Goal: Check status: Check status

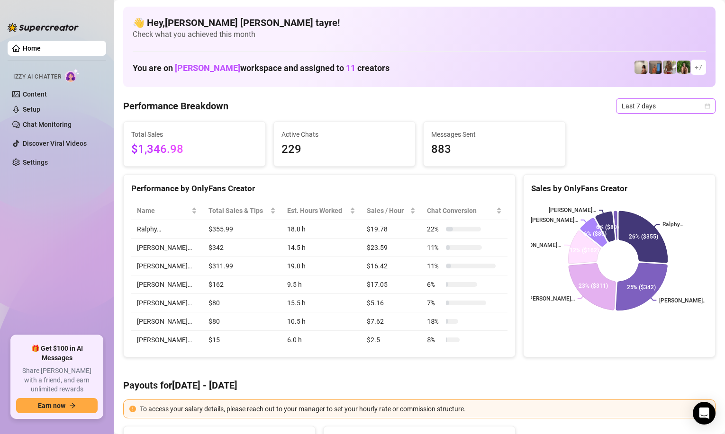
click at [641, 112] on span "Last 7 days" at bounding box center [666, 106] width 88 height 14
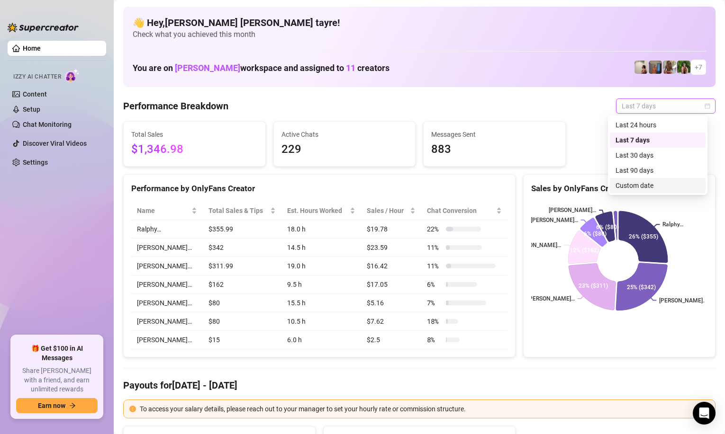
click at [629, 180] on div "Custom date" at bounding box center [658, 185] width 96 height 15
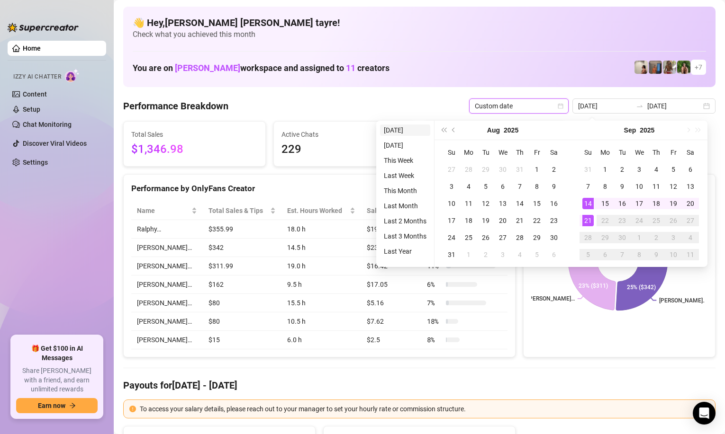
type input "[DATE]"
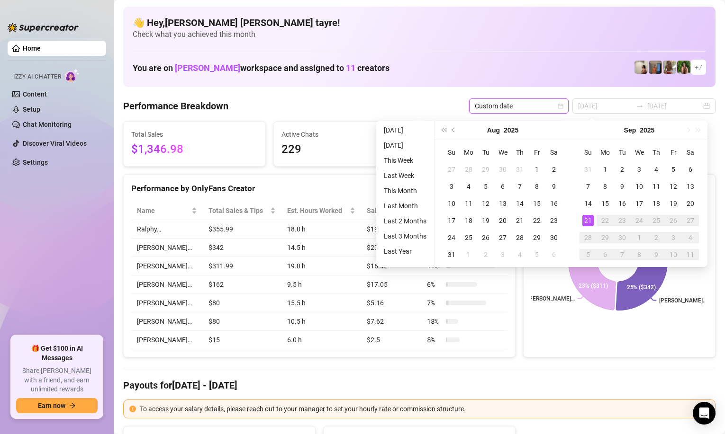
click at [389, 128] on li "[DATE]" at bounding box center [405, 130] width 50 height 11
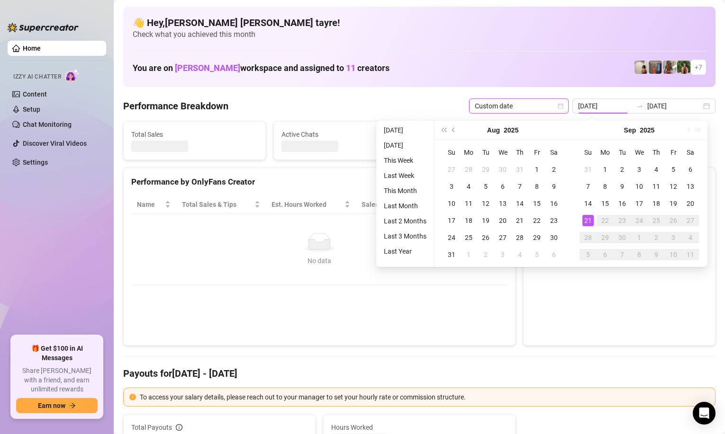
type input "[DATE]"
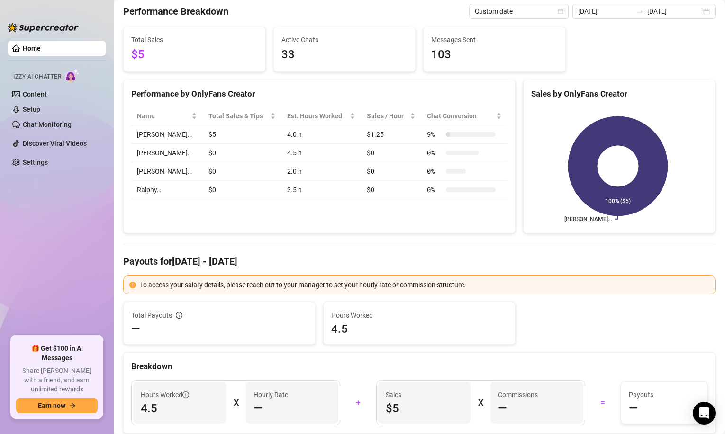
scroll to position [47, 0]
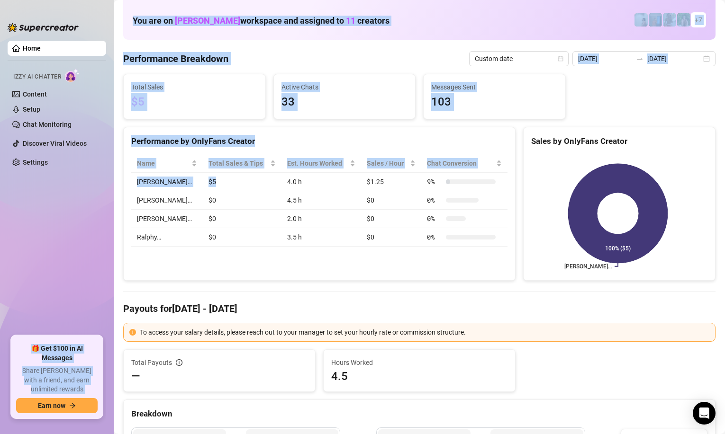
drag, startPoint x: 200, startPoint y: 184, endPoint x: 196, endPoint y: 230, distance: 46.6
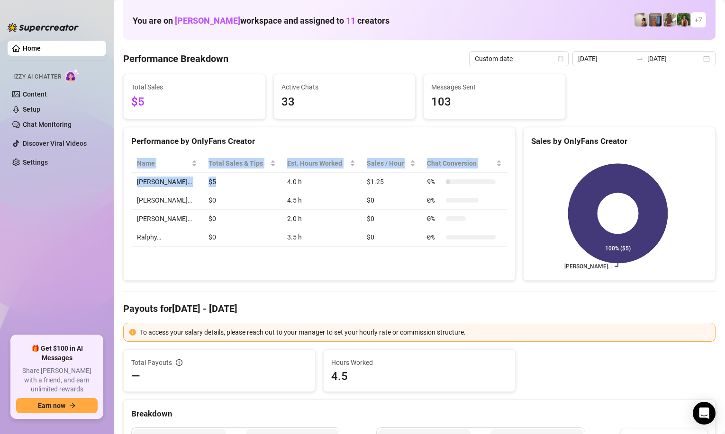
click at [252, 278] on div "Performance by OnlyFans Creator Name Total Sales & Tips Est. Hours Worked Sales…" at bounding box center [319, 204] width 392 height 154
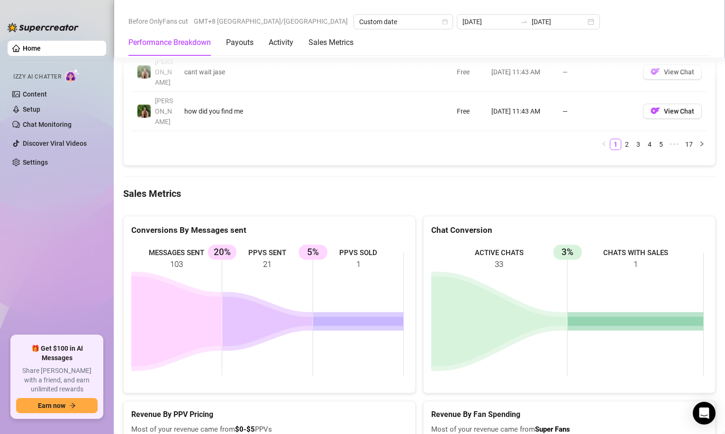
scroll to position [1090, 0]
